Goal: Navigation & Orientation: Find specific page/section

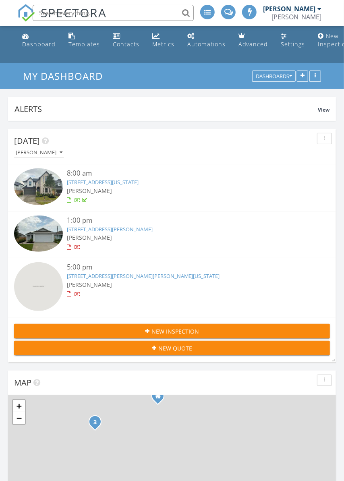
scroll to position [4, 4]
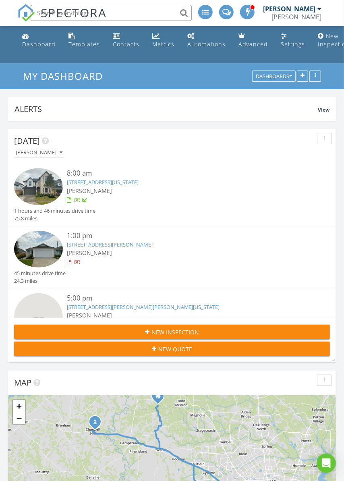
click at [129, 246] on link "[STREET_ADDRESS][PERSON_NAME]" at bounding box center [110, 244] width 86 height 7
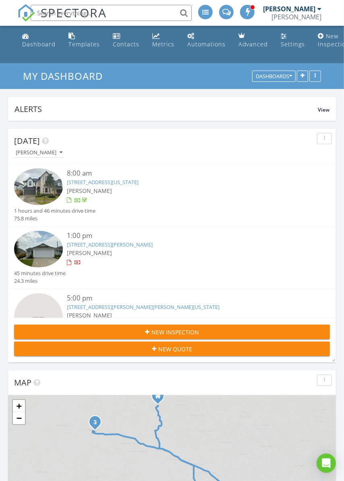
scroll to position [173, 328]
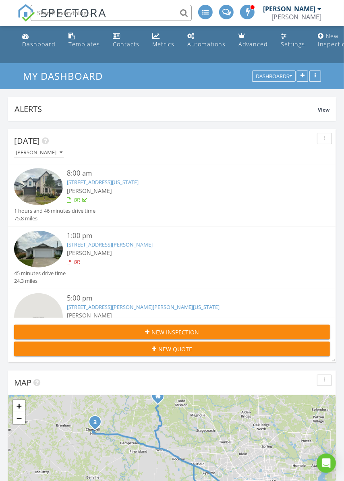
click at [103, 242] on link "[STREET_ADDRESS][PERSON_NAME]" at bounding box center [110, 244] width 86 height 7
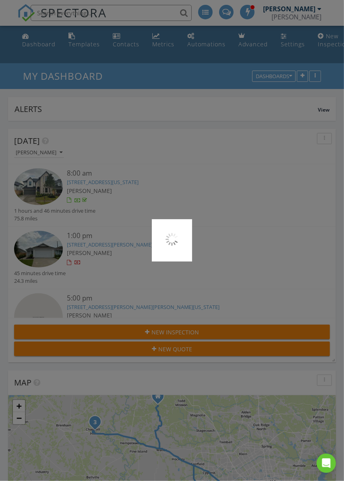
click at [103, 242] on div at bounding box center [172, 240] width 344 height 481
